Goal: Transaction & Acquisition: Purchase product/service

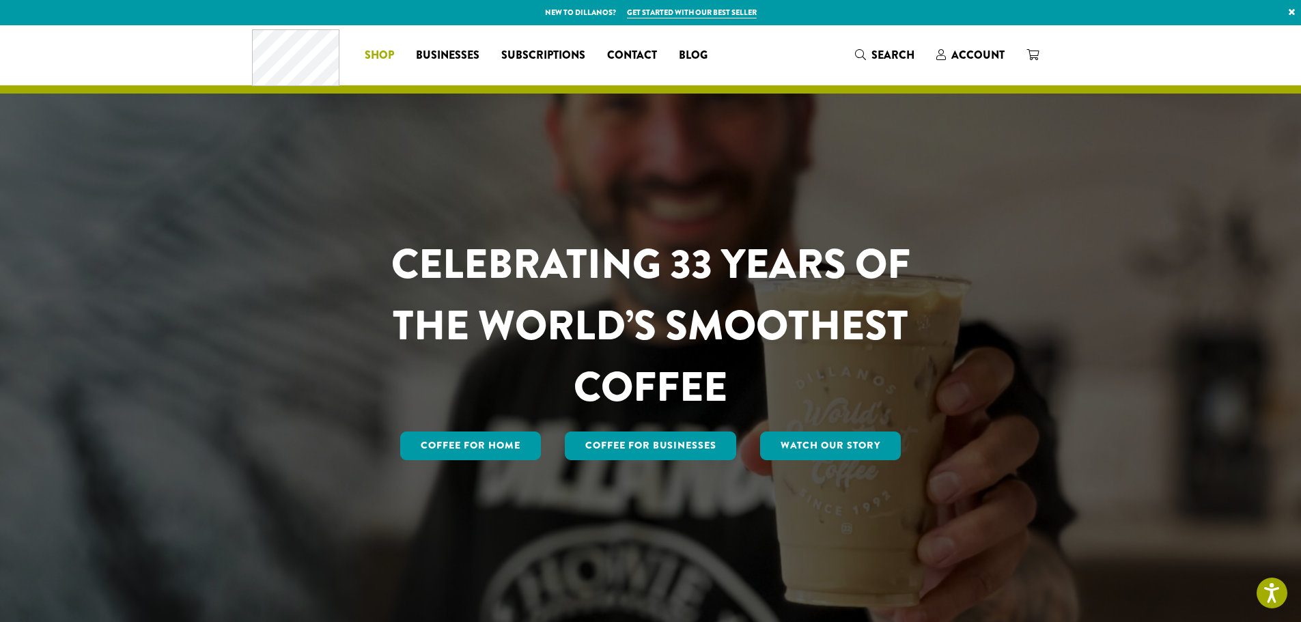
click at [377, 54] on span "Shop" at bounding box center [379, 55] width 29 height 17
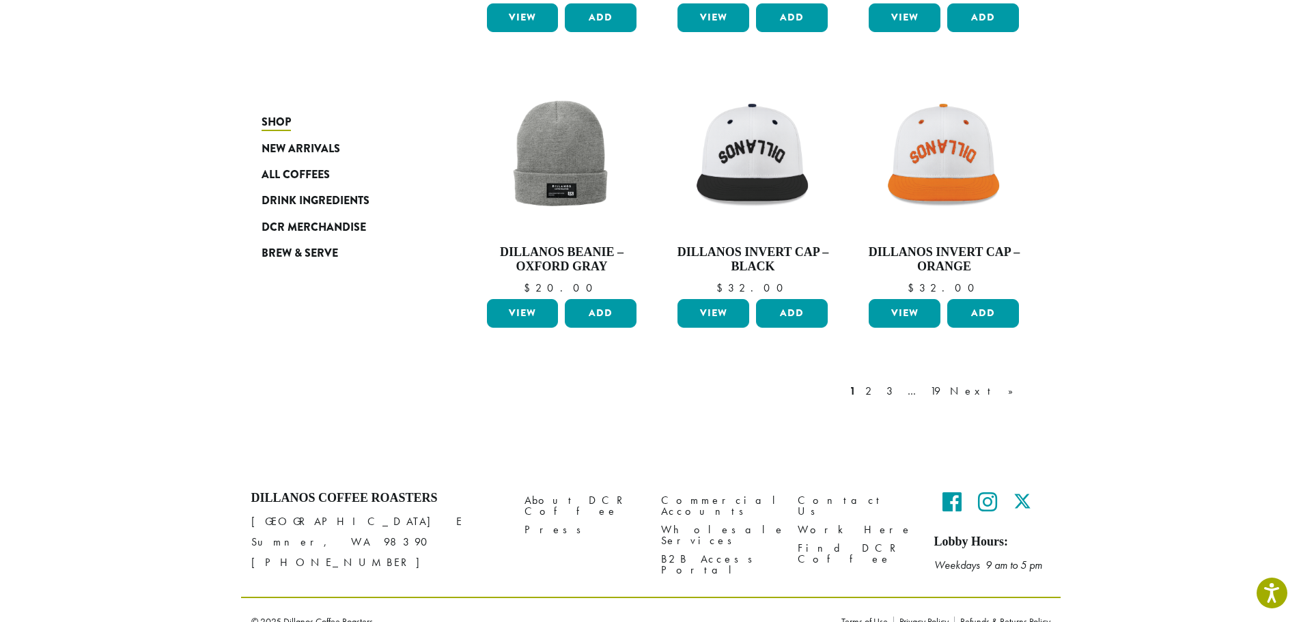
scroll to position [1071, 0]
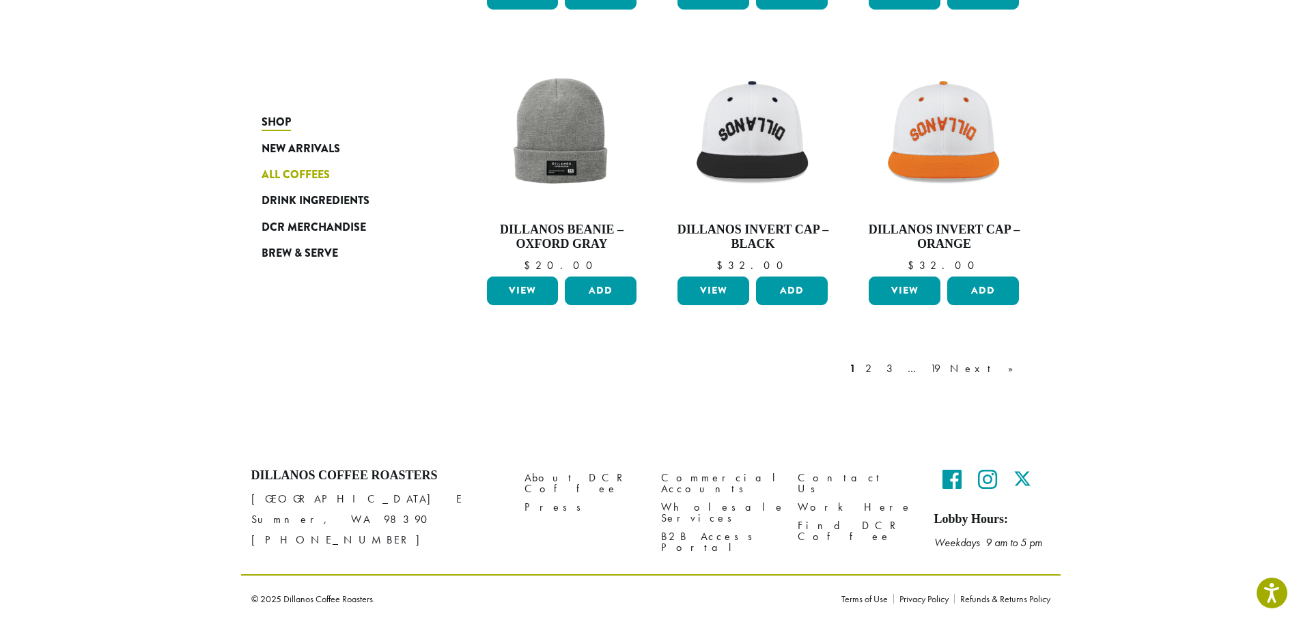
click at [318, 177] on span "All Coffees" at bounding box center [296, 175] width 68 height 17
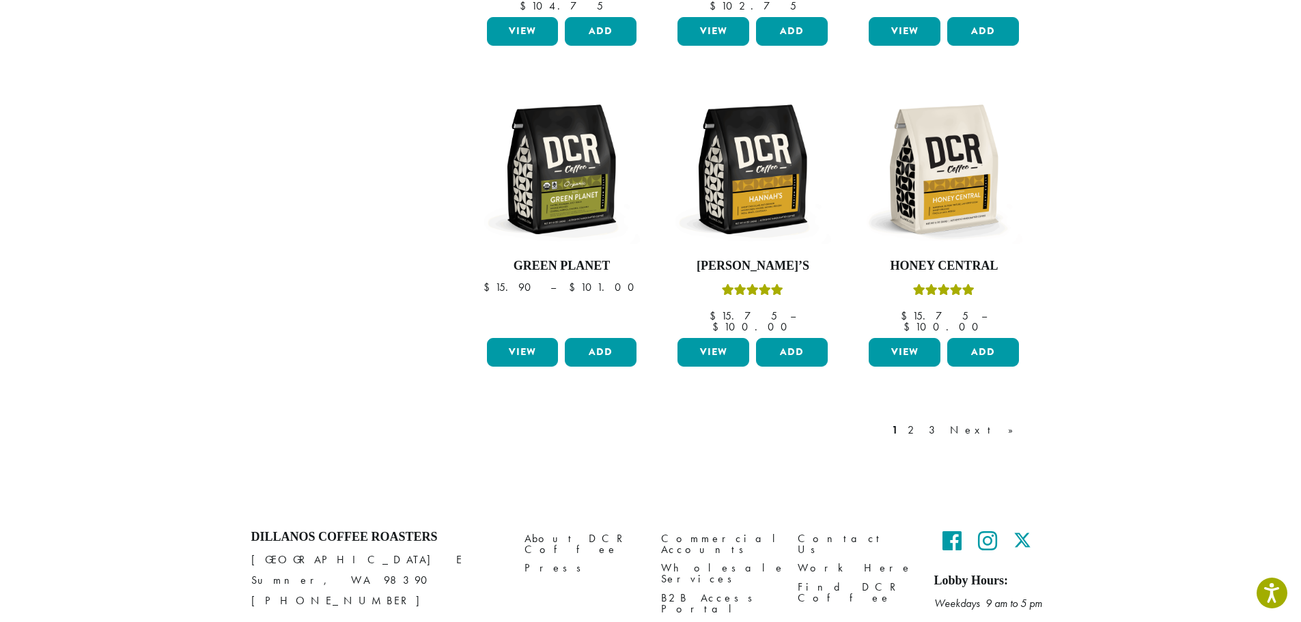
scroll to position [1127, 0]
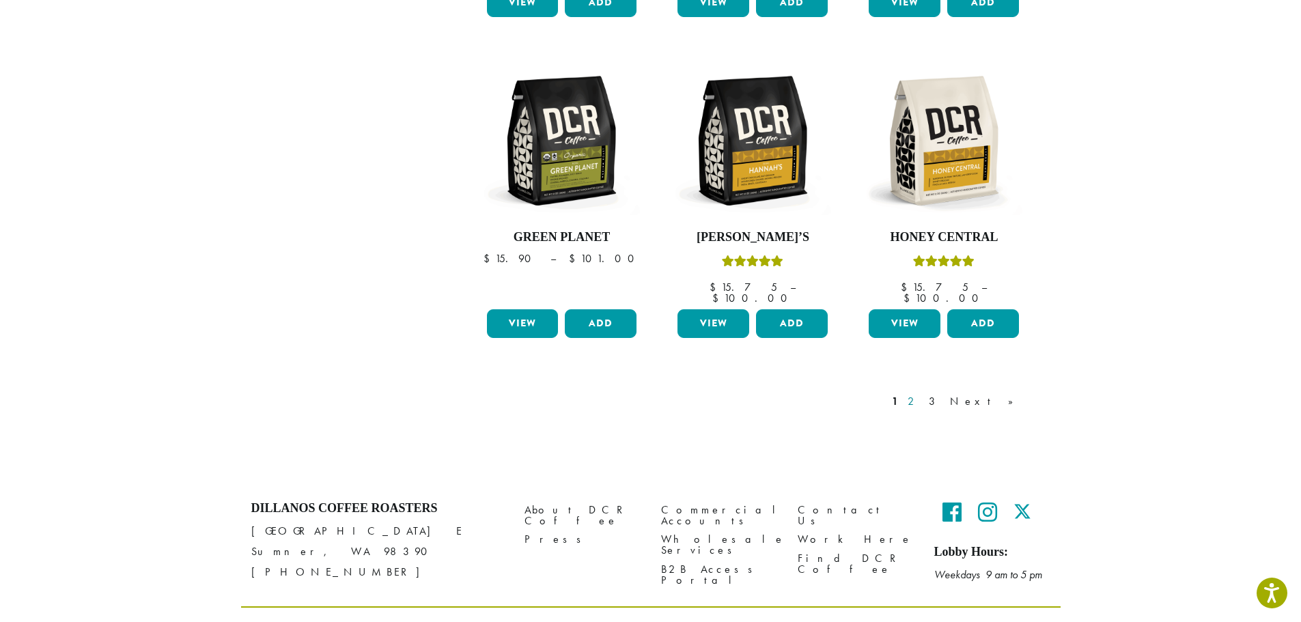
click at [922, 393] on link "2" at bounding box center [913, 401] width 17 height 16
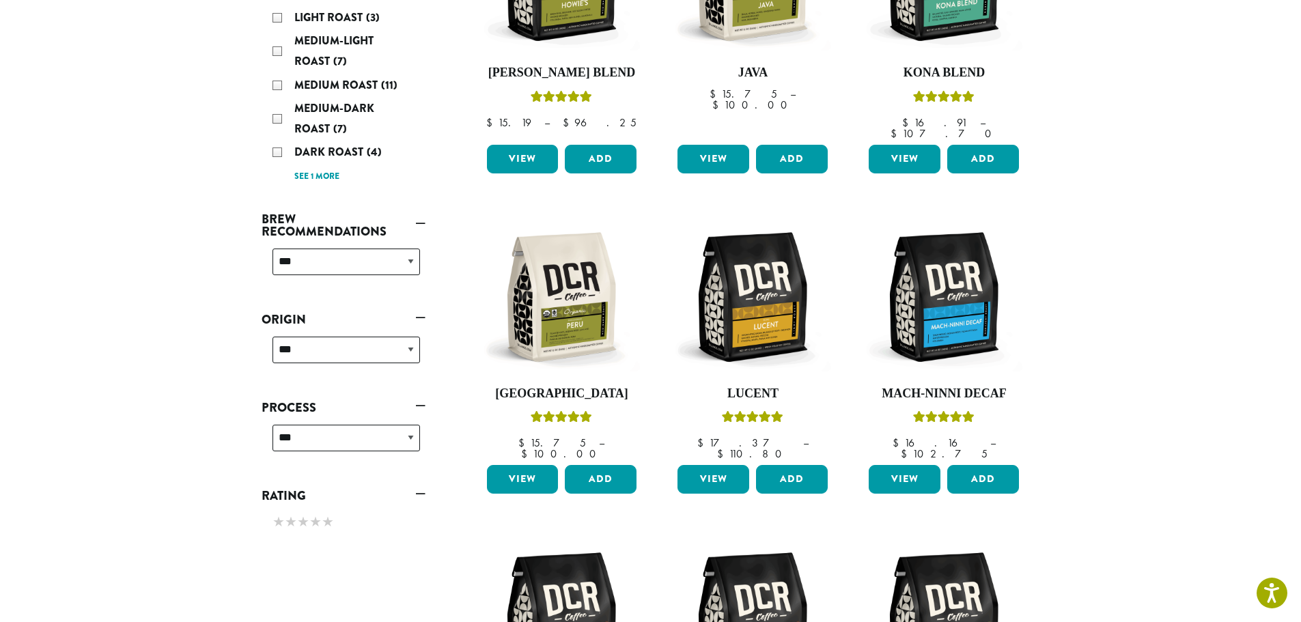
scroll to position [84, 0]
